Goal: Transaction & Acquisition: Purchase product/service

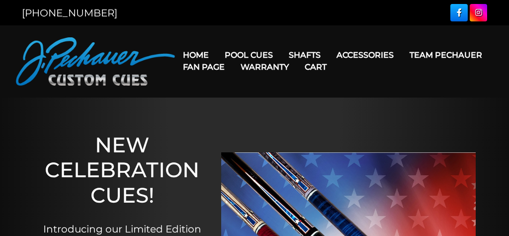
click at [297, 56] on link "Warranty" at bounding box center [265, 66] width 64 height 25
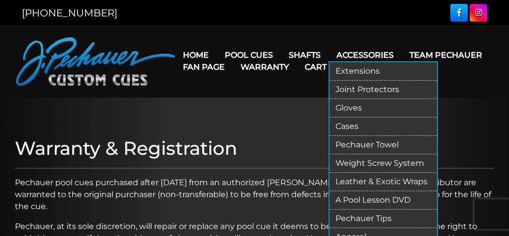
click at [355, 127] on link "Cases" at bounding box center [383, 126] width 107 height 18
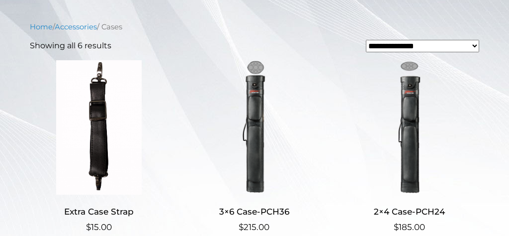
scroll to position [262, 0]
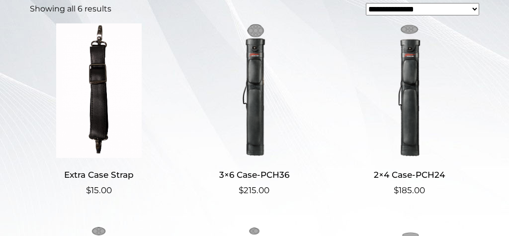
click at [407, 174] on h2 "2×4 Case-PCH24" at bounding box center [410, 175] width 138 height 18
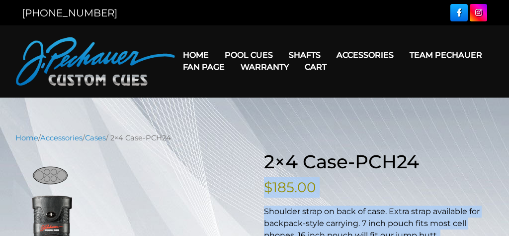
drag, startPoint x: 268, startPoint y: 161, endPoint x: 430, endPoint y: 159, distance: 161.6
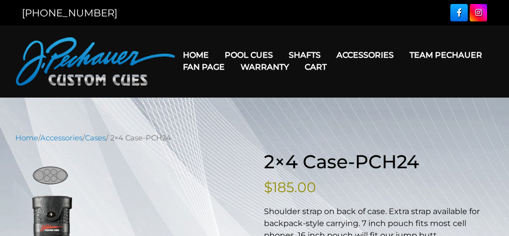
click at [439, 152] on h1 "2×4 Case-PCH24" at bounding box center [379, 162] width 230 height 22
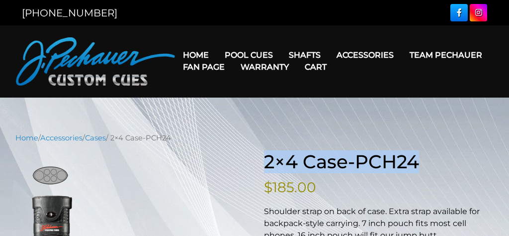
drag, startPoint x: 425, startPoint y: 159, endPoint x: 279, endPoint y: 168, distance: 146.4
click at [266, 166] on h1 "2×4 Case-PCH24" at bounding box center [379, 162] width 230 height 22
